Goal: Book appointment/travel/reservation

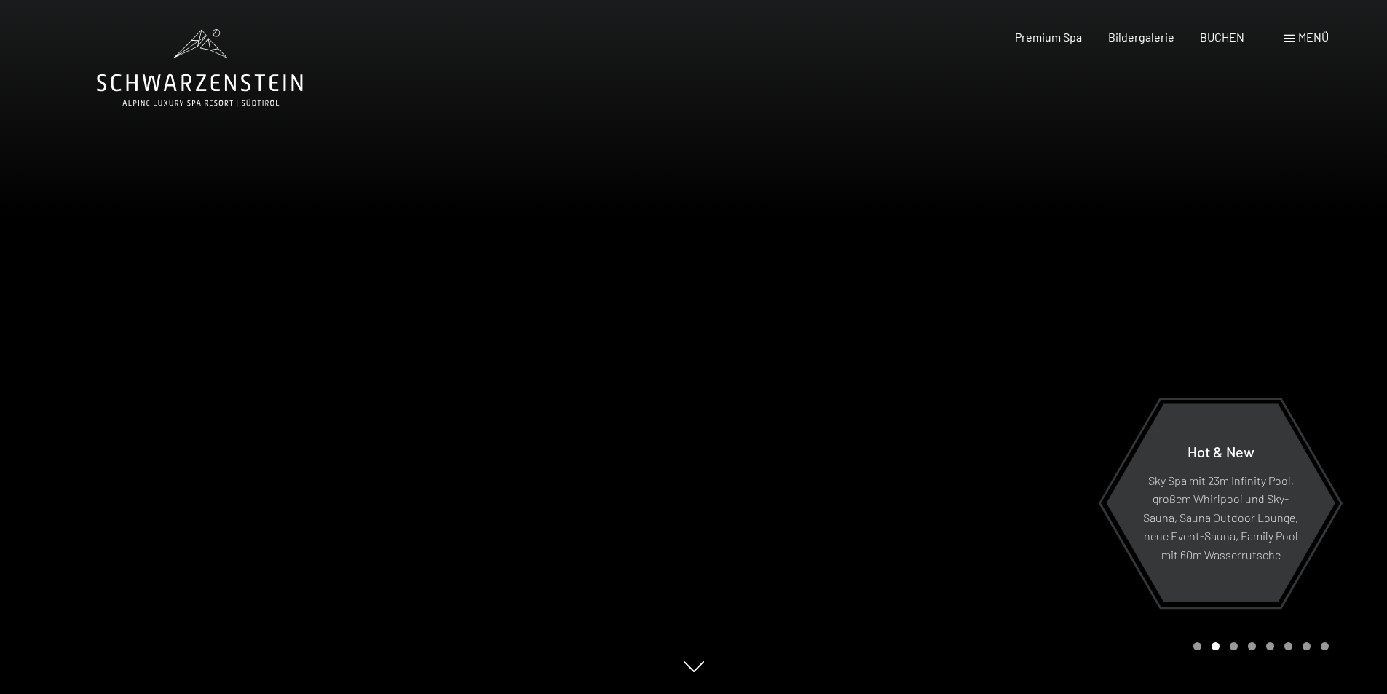
click at [1303, 37] on span "Menü" at bounding box center [1313, 37] width 31 height 14
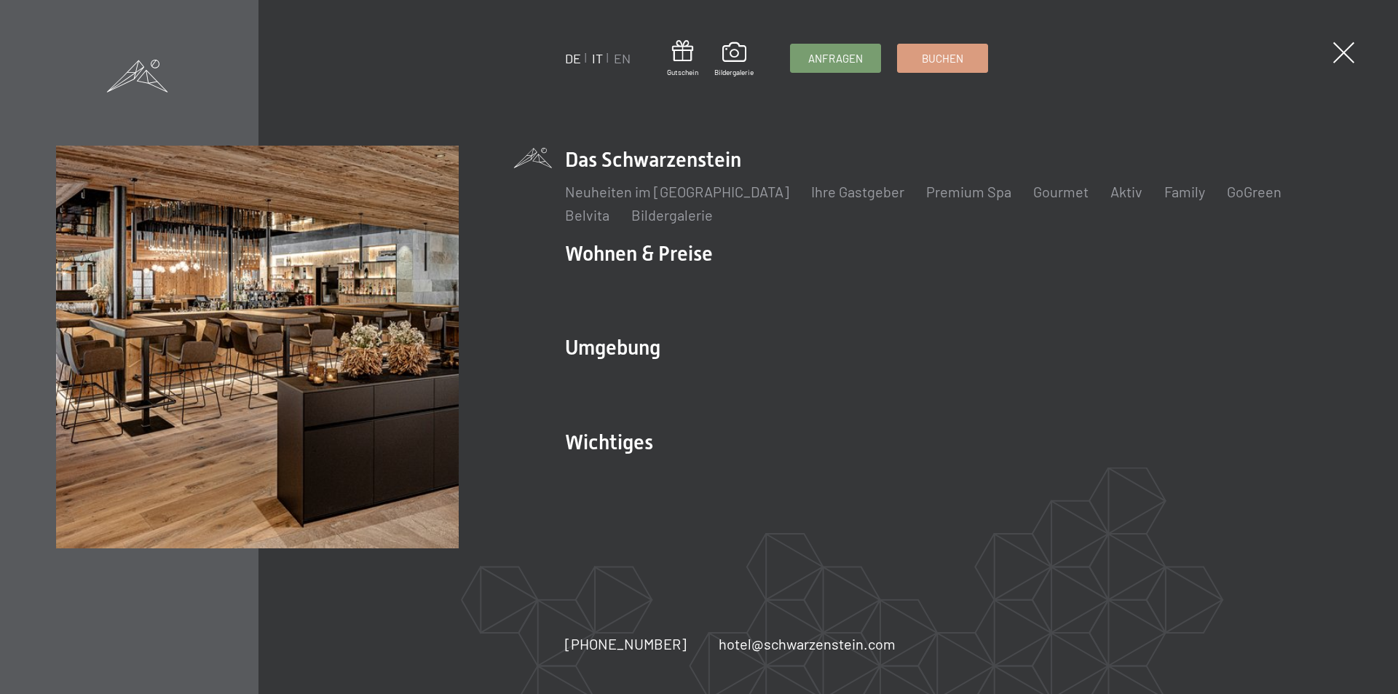
click at [599, 58] on link "IT" at bounding box center [597, 58] width 11 height 16
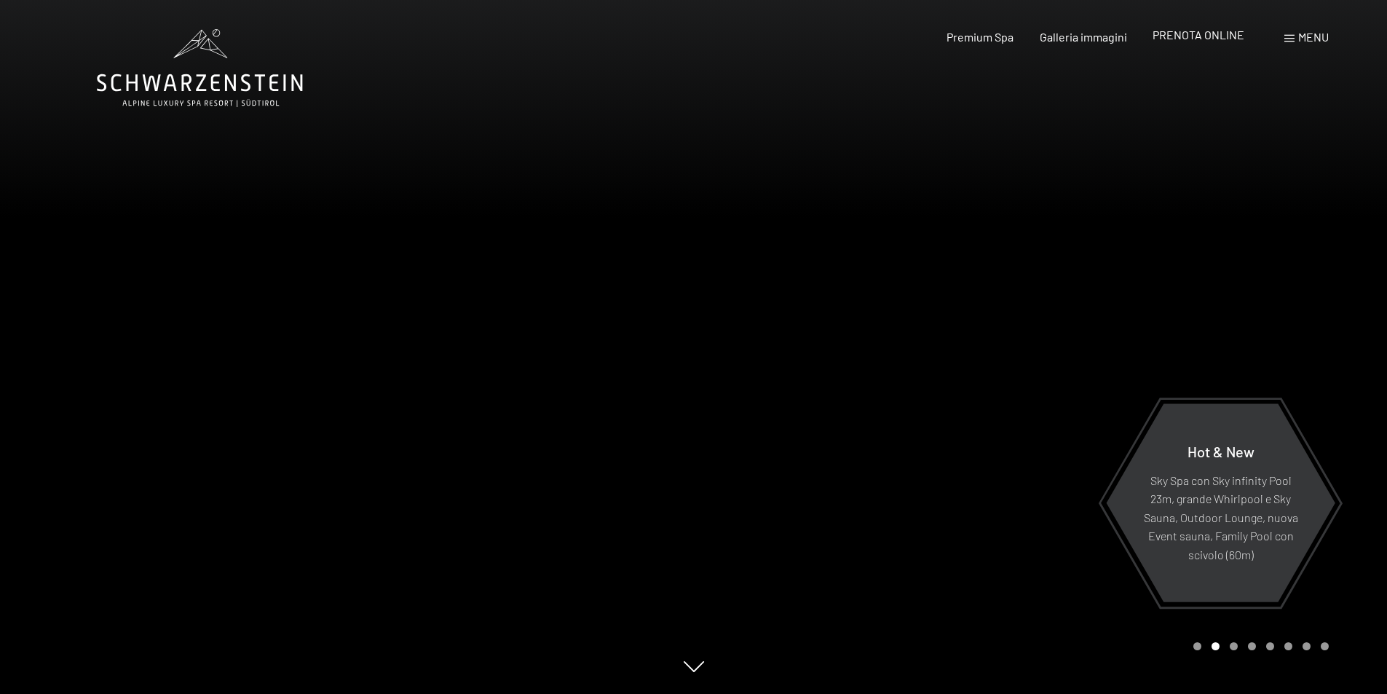
click at [1195, 40] on span "PRENOTA ONLINE" at bounding box center [1199, 35] width 92 height 14
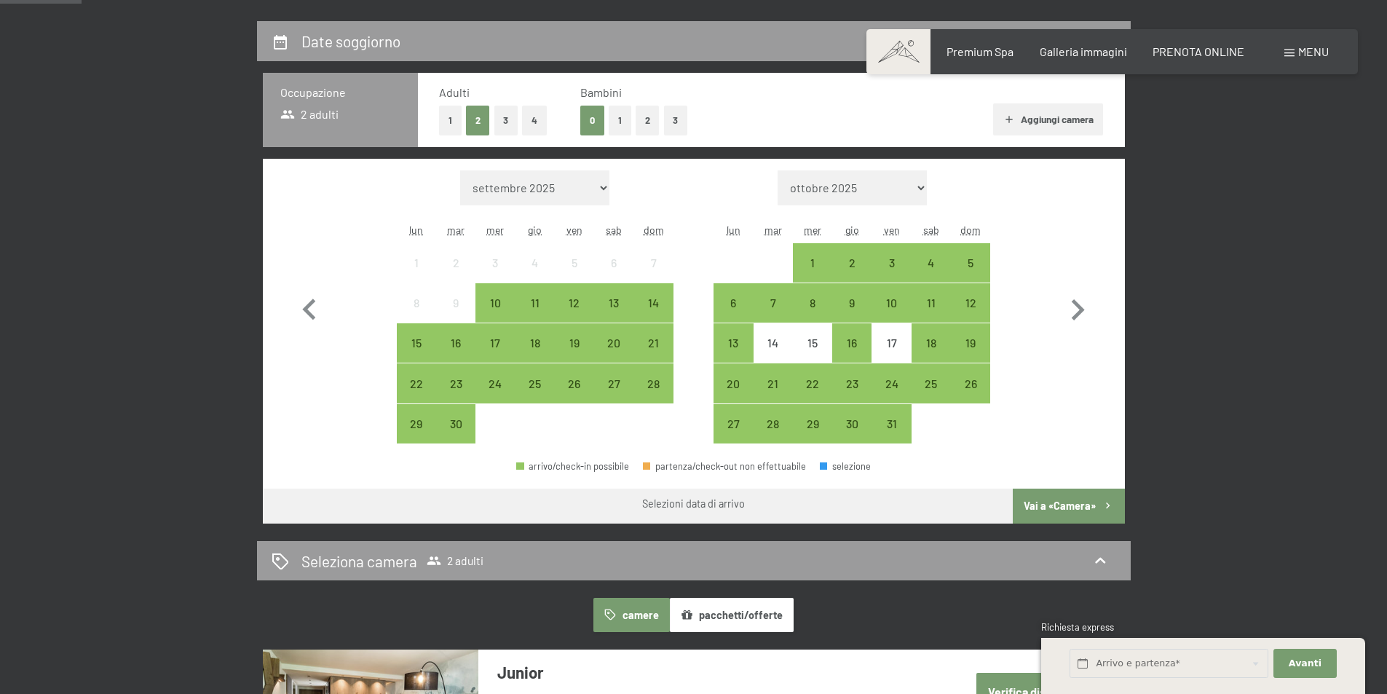
scroll to position [364, 0]
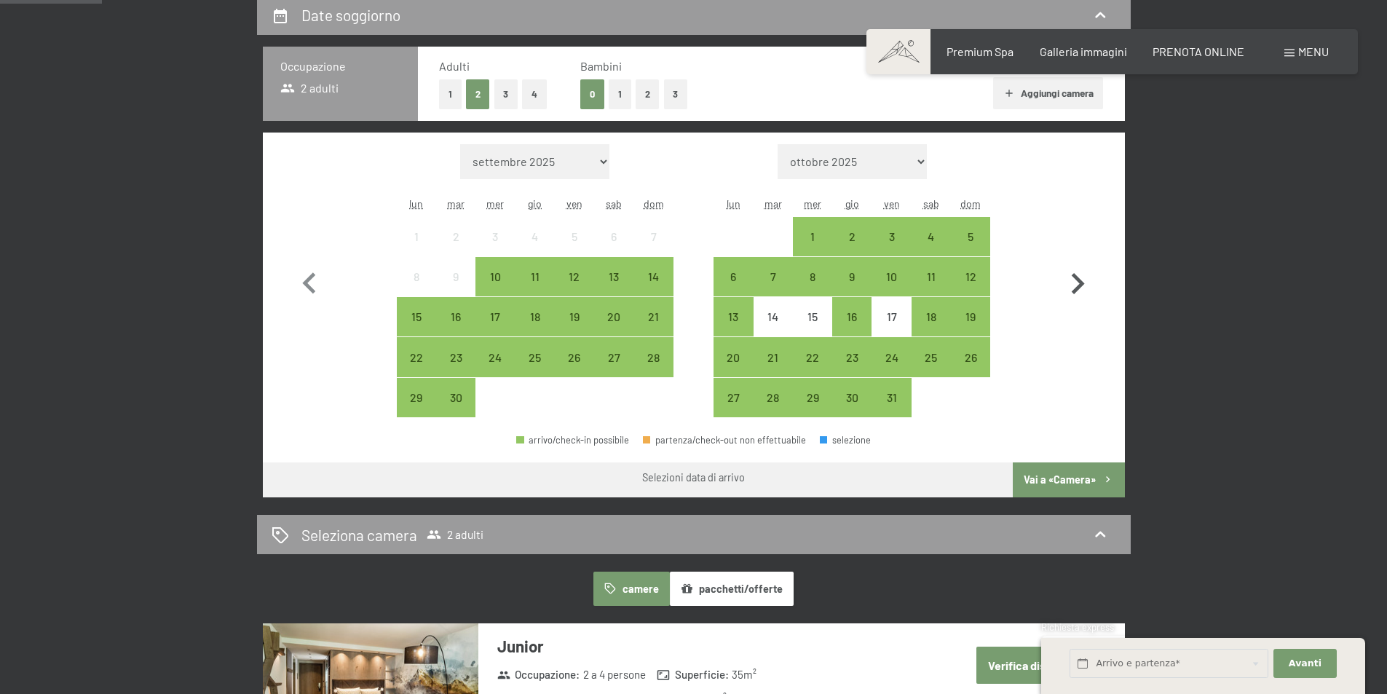
click at [1081, 280] on icon "button" at bounding box center [1078, 284] width 42 height 42
select select "2025-10-01"
select select "2025-11-01"
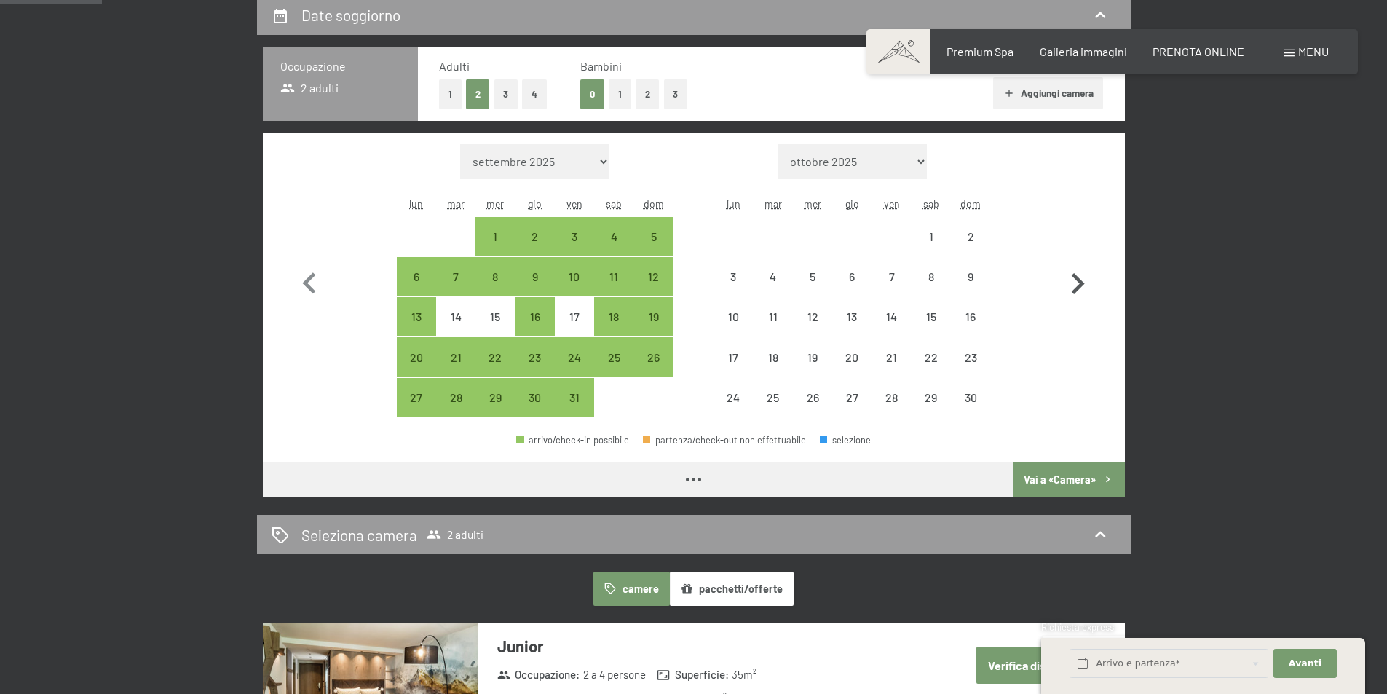
select select "2025-10-01"
select select "2025-11-01"
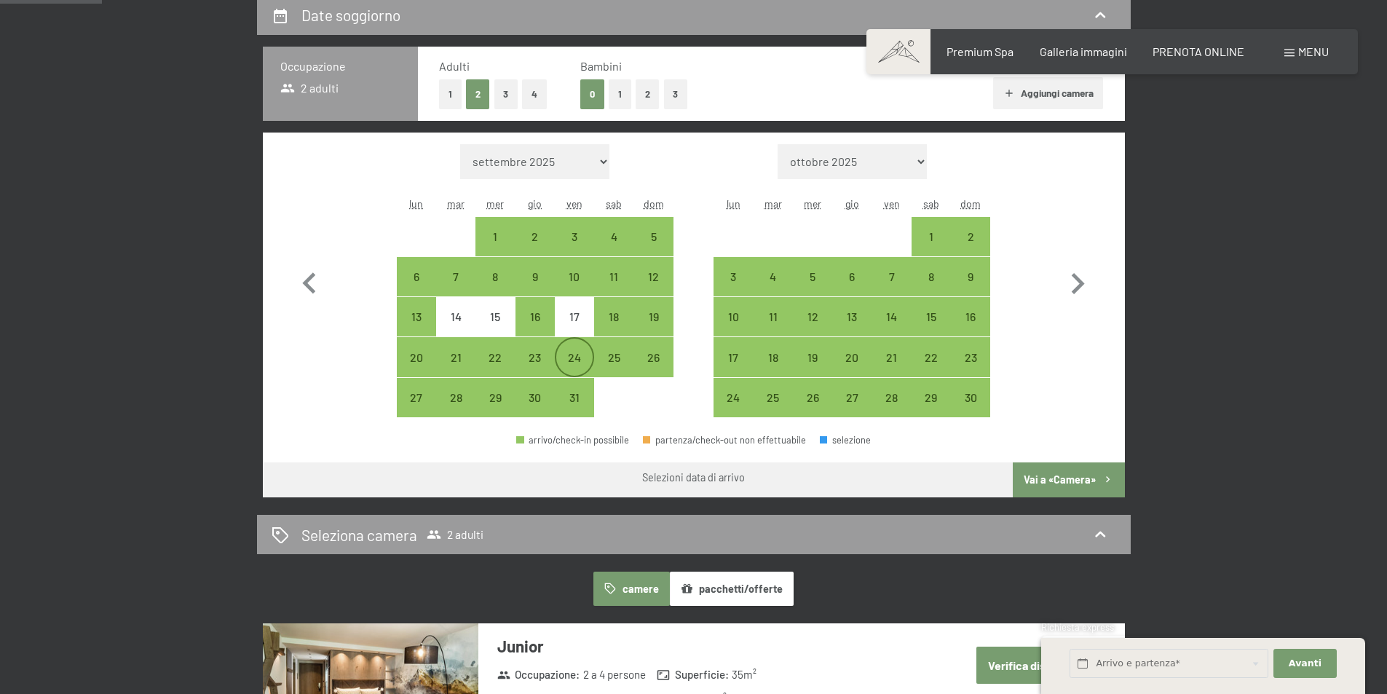
click at [578, 356] on div "24" at bounding box center [574, 370] width 36 height 36
select select "2025-10-01"
select select "2025-11-01"
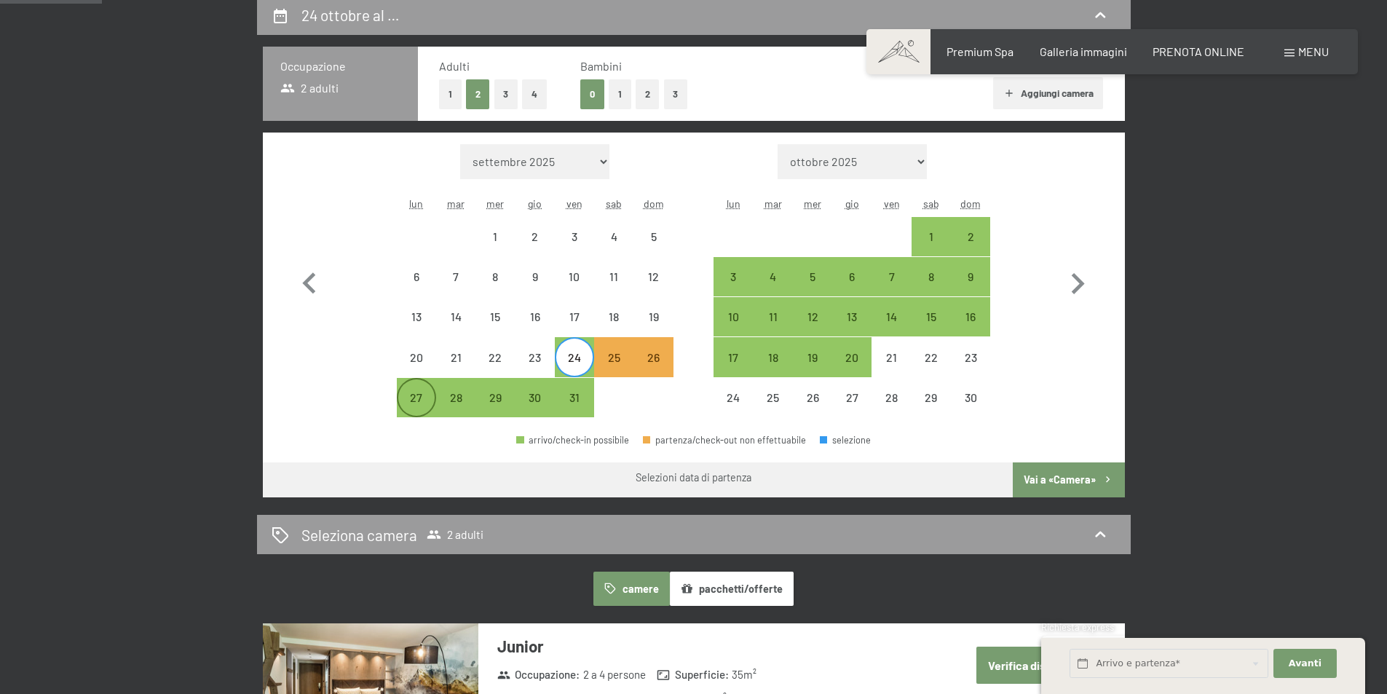
click at [411, 393] on div "27" at bounding box center [416, 410] width 36 height 36
select select "2025-10-01"
select select "2025-11-01"
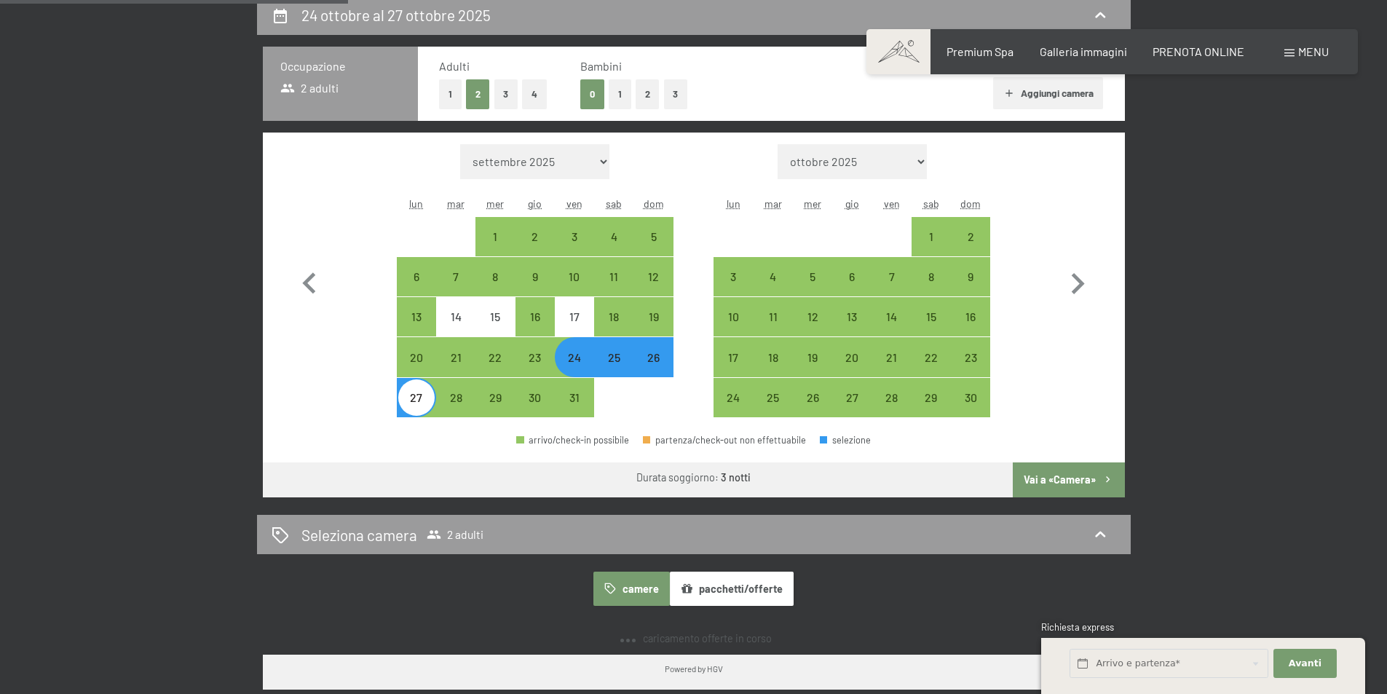
scroll to position [437, 0]
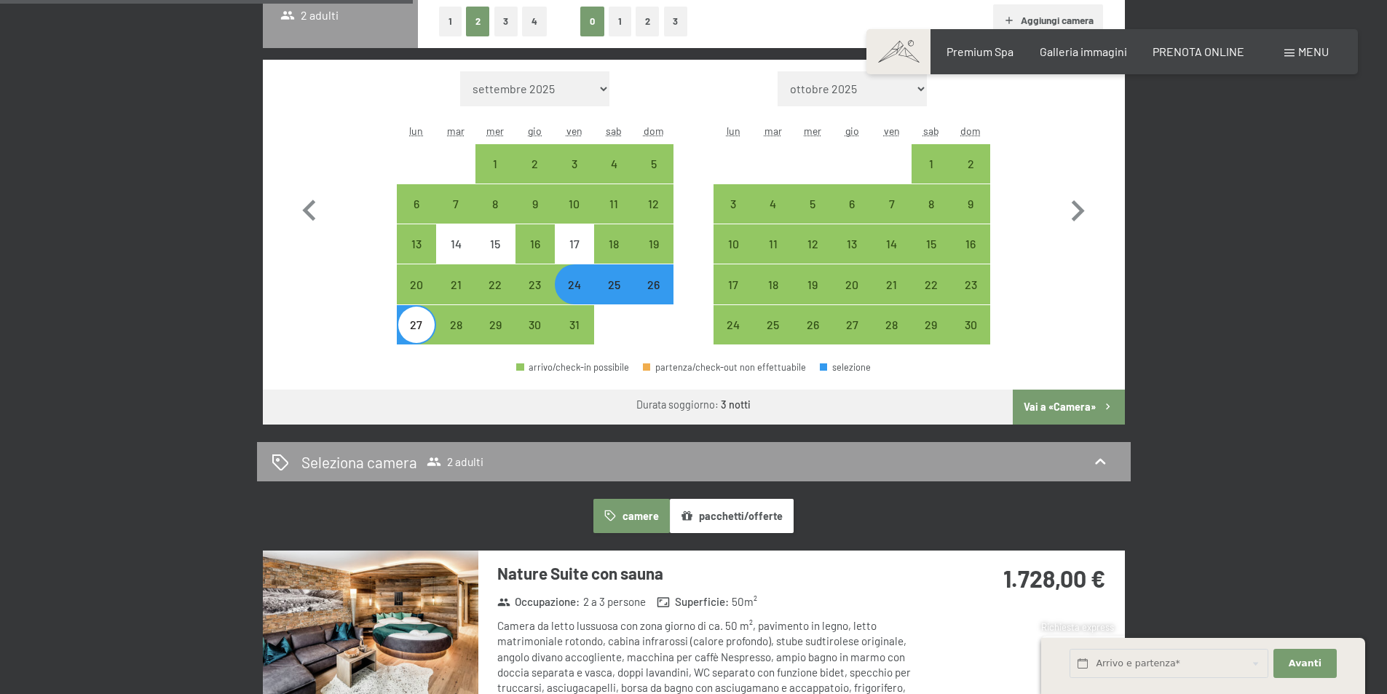
click at [1062, 408] on button "Vai a «Camera»" at bounding box center [1068, 407] width 111 height 35
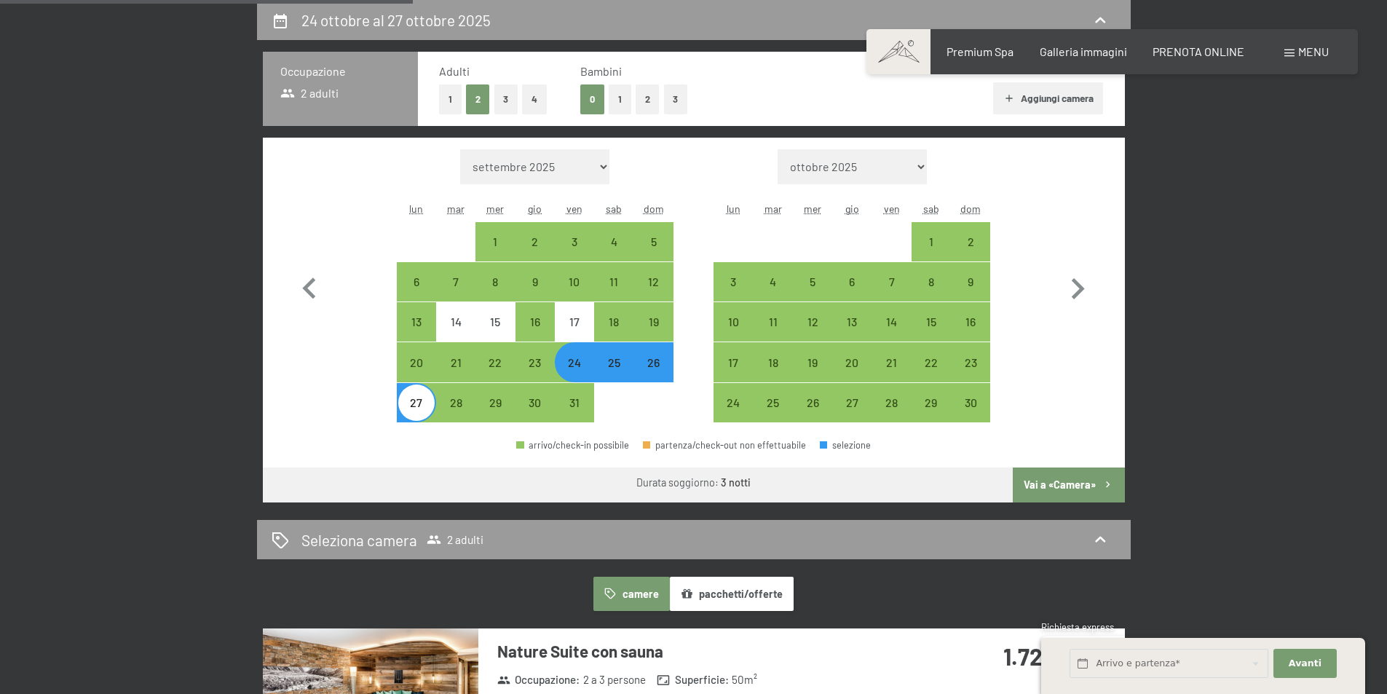
select select "2025-10-01"
select select "2025-11-01"
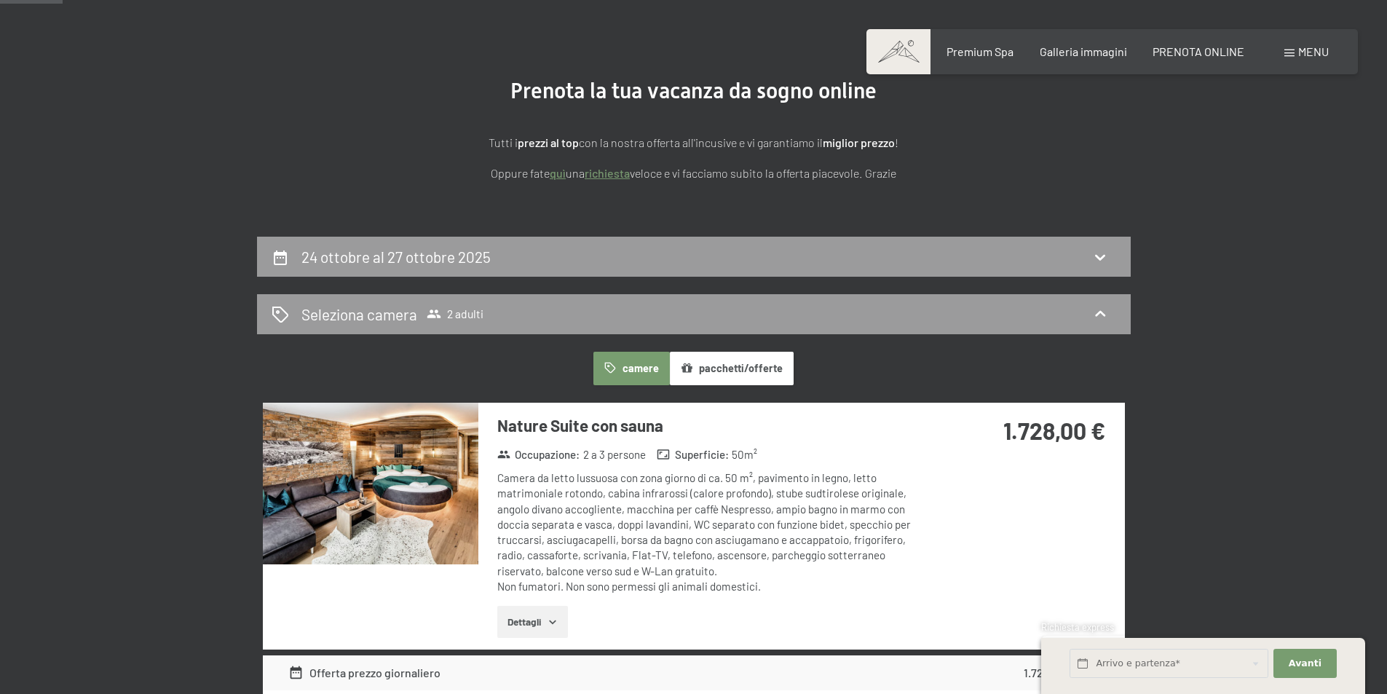
scroll to position [0, 0]
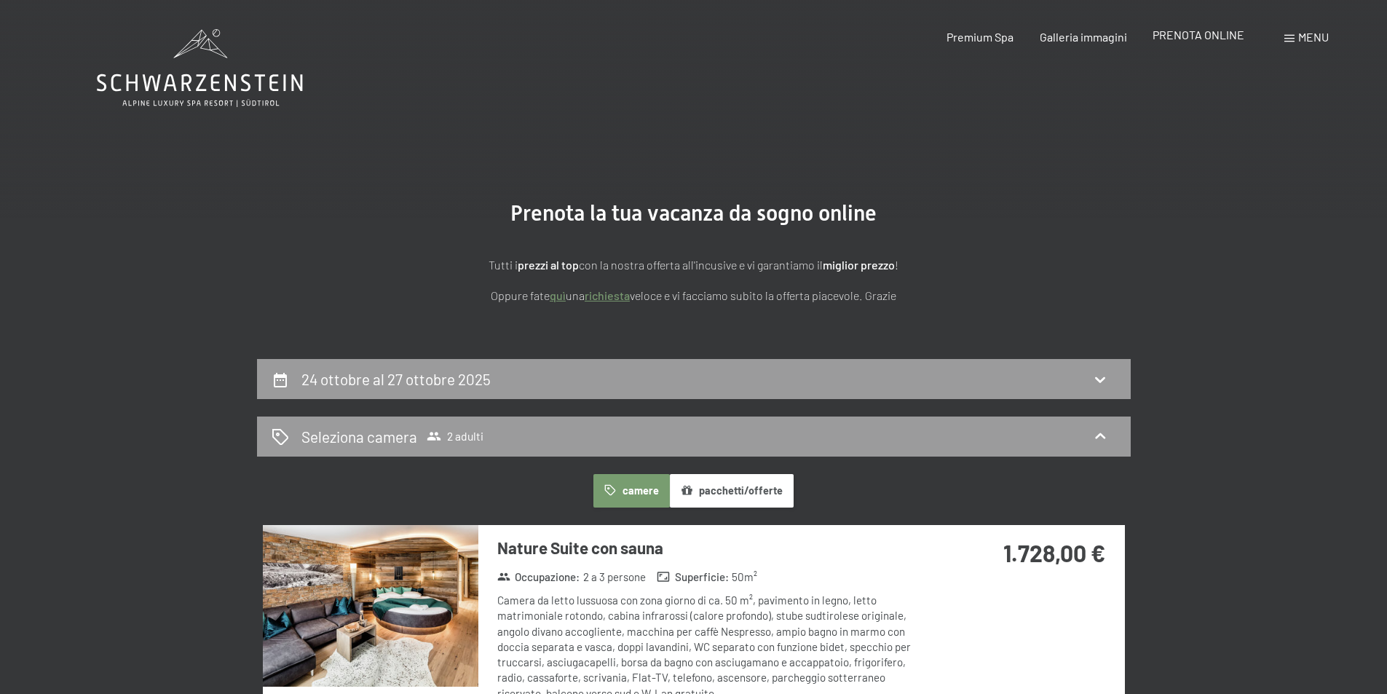
click at [1205, 37] on span "PRENOTA ONLINE" at bounding box center [1199, 35] width 92 height 14
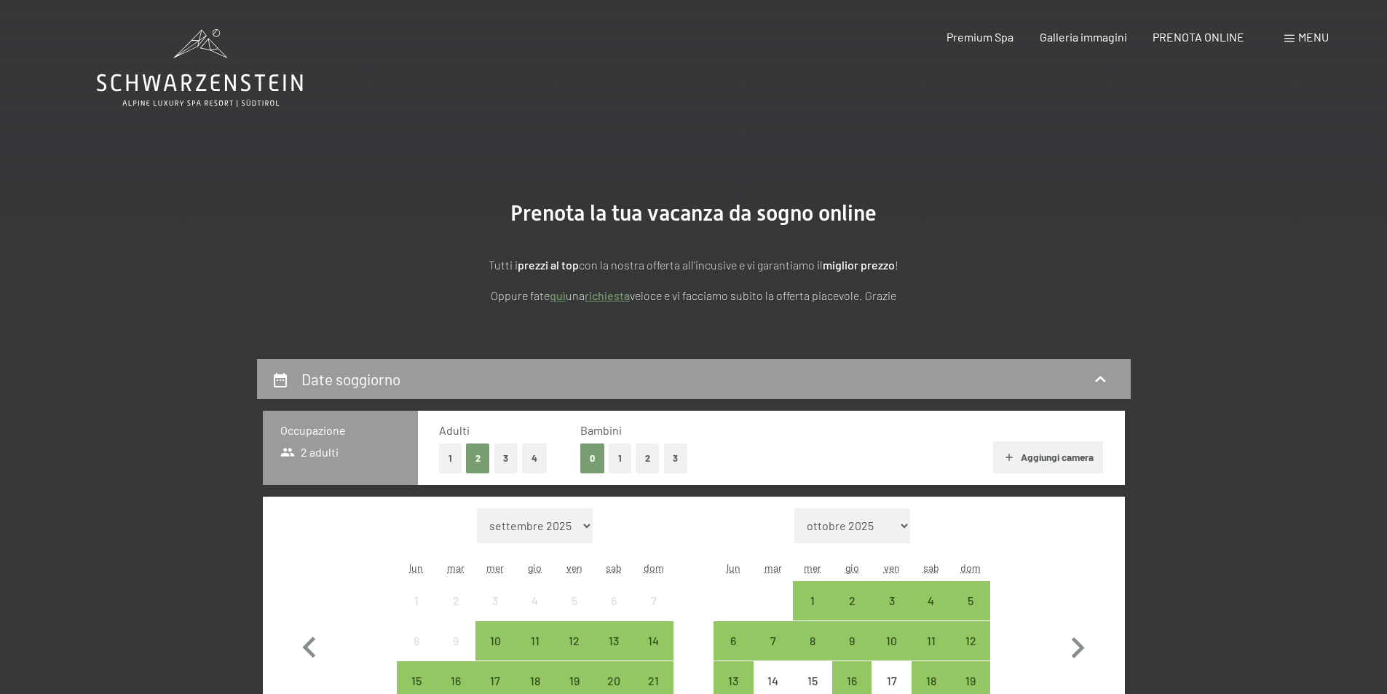
click at [1302, 34] on span "Menu" at bounding box center [1313, 37] width 31 height 14
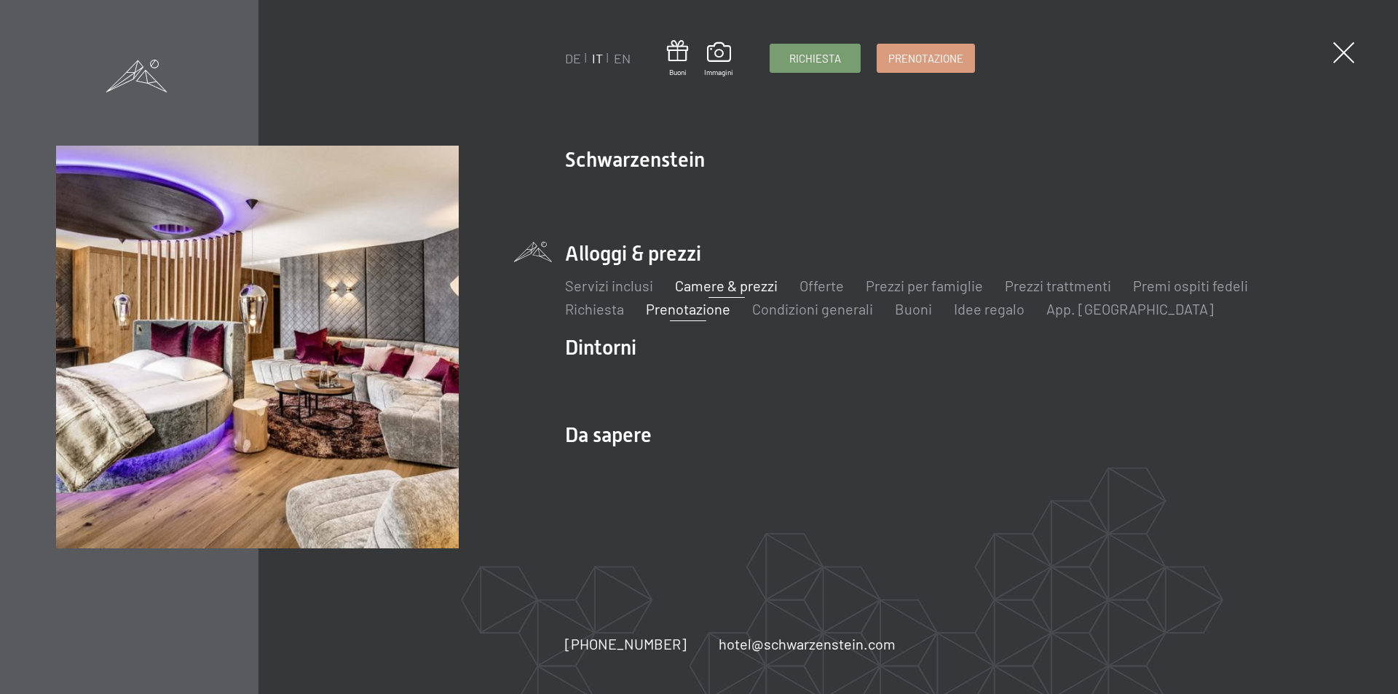
click at [717, 280] on link "Camere & prezzi" at bounding box center [726, 285] width 103 height 17
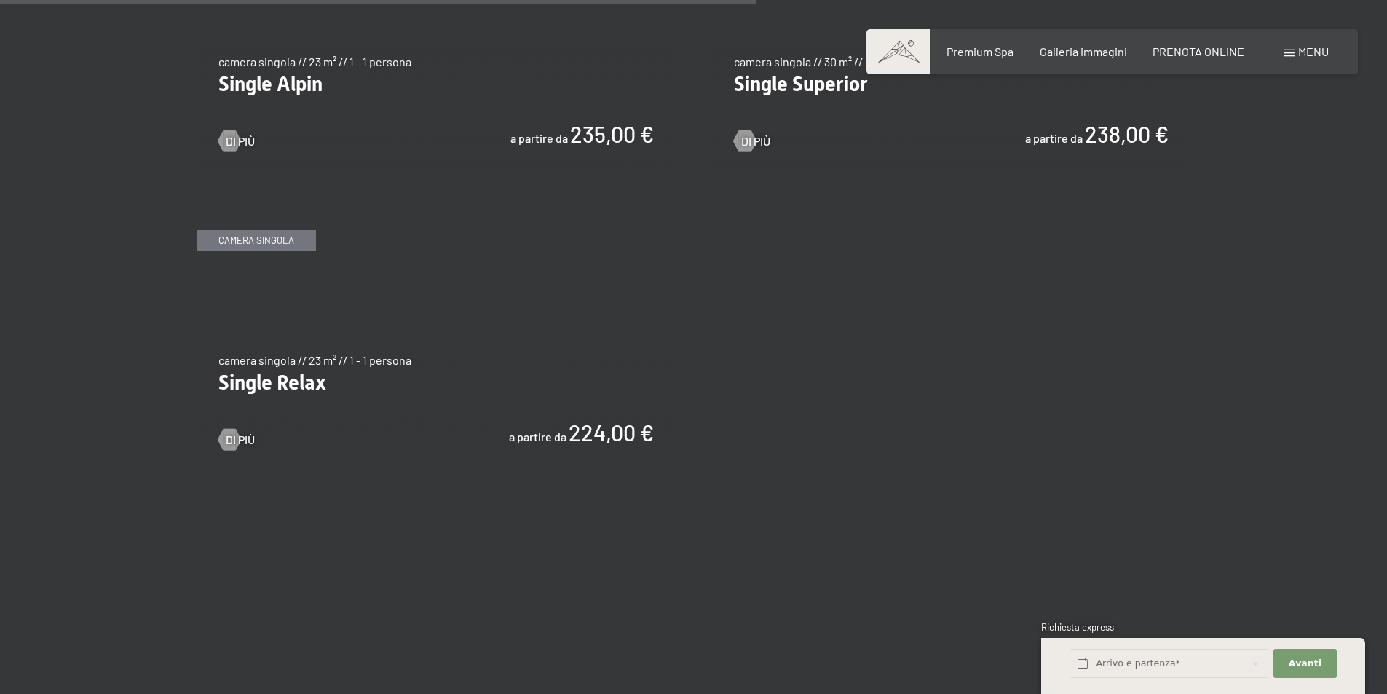
scroll to position [2548, 0]
